Goal: Task Accomplishment & Management: Use online tool/utility

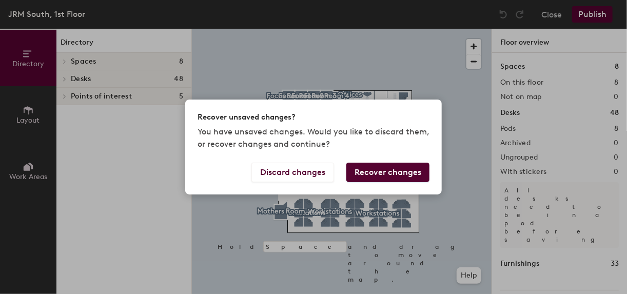
click at [372, 175] on button "Recover changes" at bounding box center [387, 172] width 83 height 19
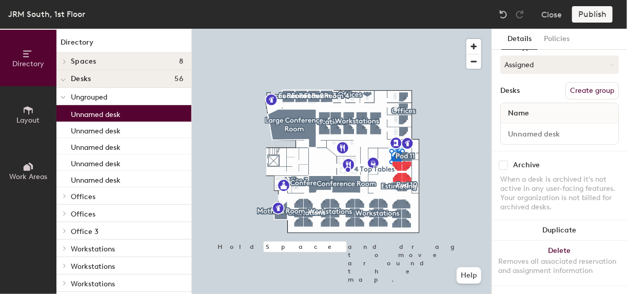
scroll to position [95, 0]
click at [583, 83] on button "Create group" at bounding box center [591, 90] width 53 height 17
click at [595, 82] on button "Create group" at bounding box center [591, 90] width 53 height 17
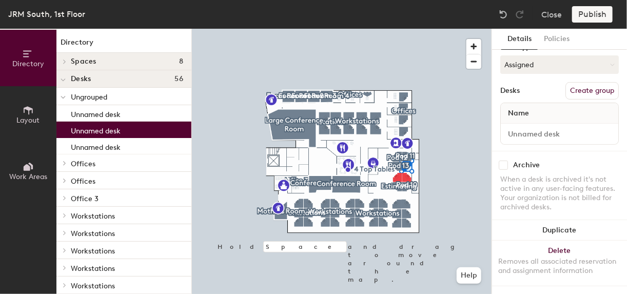
scroll to position [89, 0]
click at [584, 86] on button "Create group" at bounding box center [591, 90] width 53 height 17
click at [574, 92] on button "Create group" at bounding box center [591, 90] width 53 height 17
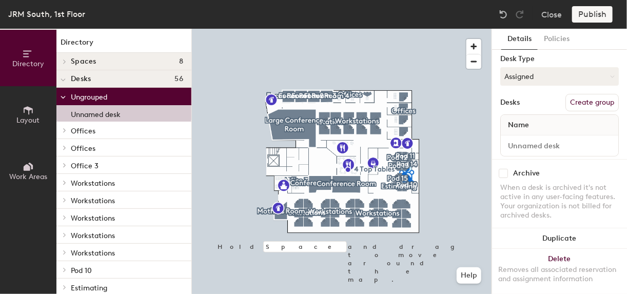
scroll to position [76, 0]
click at [576, 105] on button "Create group" at bounding box center [591, 101] width 53 height 17
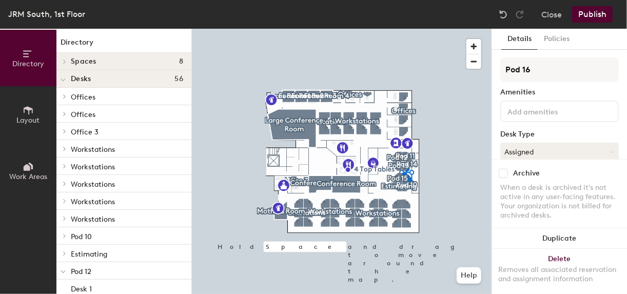
scroll to position [0, 0]
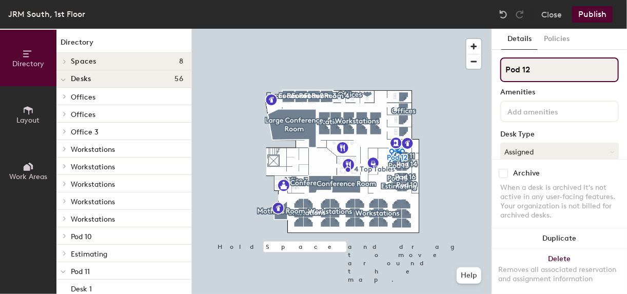
click at [535, 73] on input "Pod 12" at bounding box center [559, 69] width 118 height 25
click at [488, 71] on div "Directory Layout Work Areas Directory Spaces 8 Conference Room Conference Room …" at bounding box center [313, 161] width 627 height 265
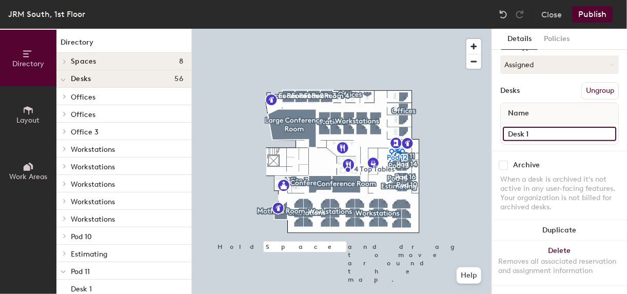
click at [538, 127] on input "Desk 1" at bounding box center [559, 134] width 113 height 14
click at [592, 13] on button "Publish" at bounding box center [592, 14] width 41 height 16
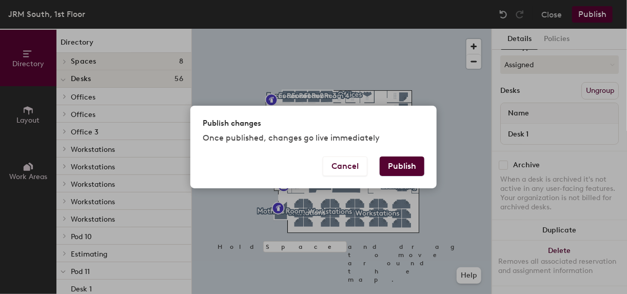
click at [410, 168] on button "Publish" at bounding box center [401, 165] width 45 height 19
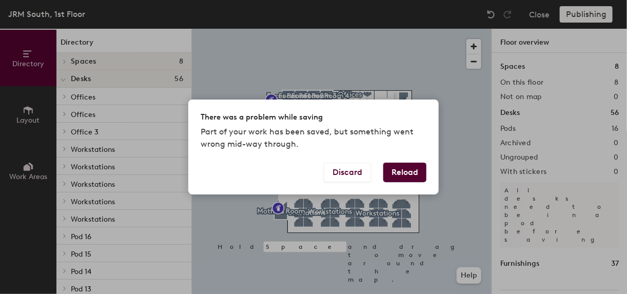
click at [403, 170] on button "Reload" at bounding box center [404, 172] width 43 height 19
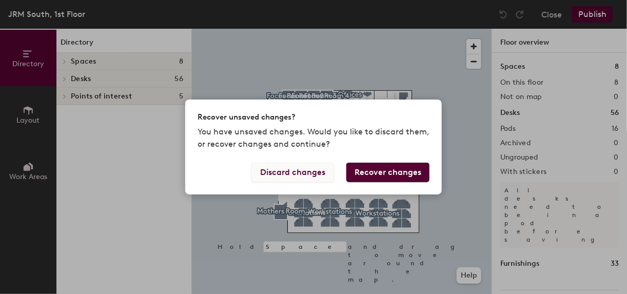
click at [314, 170] on button "Discard changes" at bounding box center [292, 172] width 83 height 19
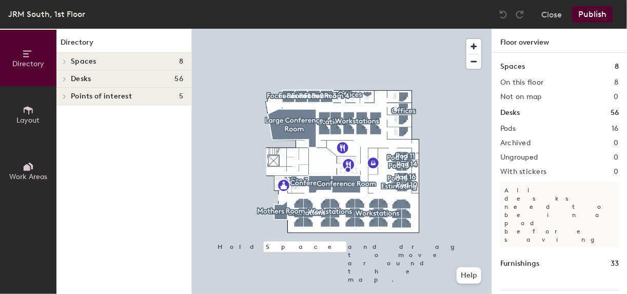
click at [30, 66] on span "Directory" at bounding box center [28, 63] width 32 height 9
click at [105, 77] on h4 "Desks 56" at bounding box center [127, 79] width 112 height 8
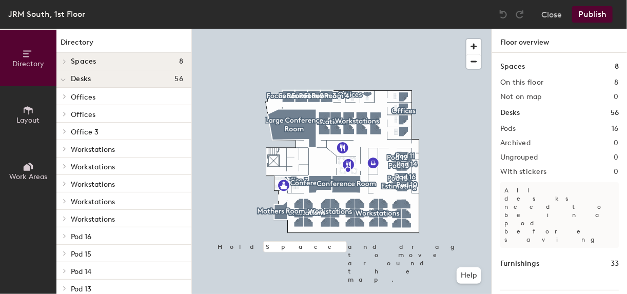
click at [97, 59] on h4 "Spaces 8" at bounding box center [127, 61] width 112 height 8
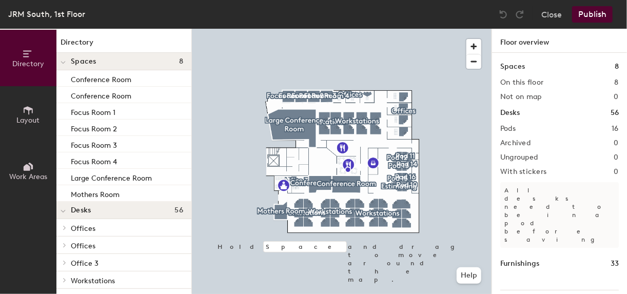
click at [27, 111] on icon at bounding box center [28, 110] width 11 height 11
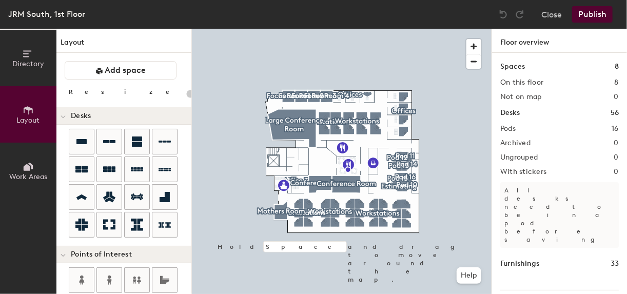
click at [36, 164] on button "Work Areas" at bounding box center [28, 171] width 56 height 56
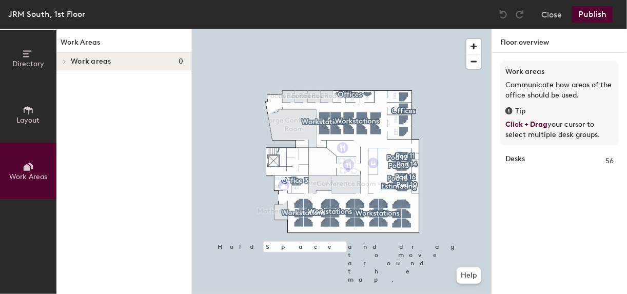
click at [32, 56] on icon at bounding box center [28, 53] width 11 height 11
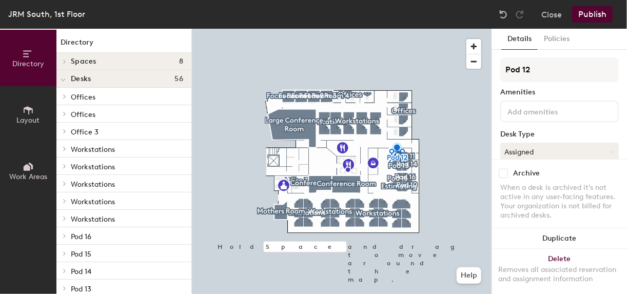
click at [583, 16] on button "Publish" at bounding box center [592, 14] width 41 height 16
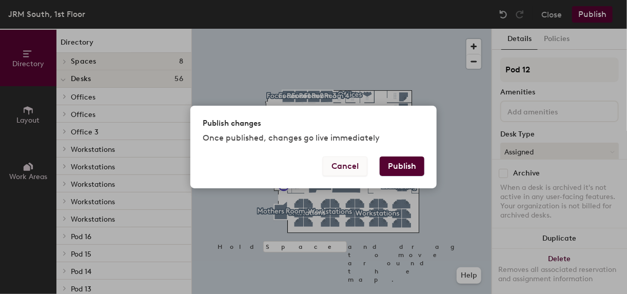
click at [347, 170] on button "Cancel" at bounding box center [345, 165] width 45 height 19
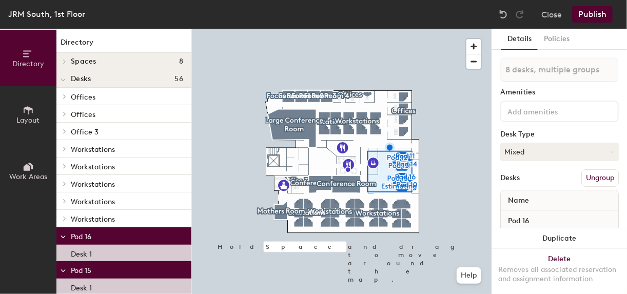
click at [595, 15] on button "Publish" at bounding box center [592, 14] width 41 height 16
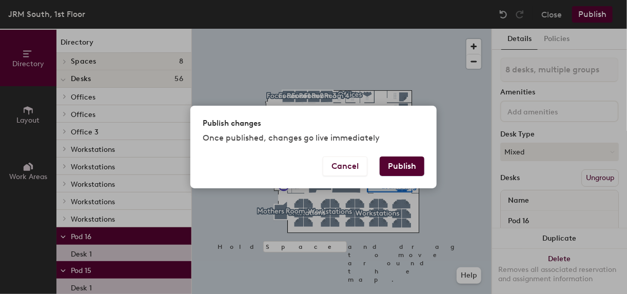
click at [404, 164] on button "Publish" at bounding box center [401, 165] width 45 height 19
